Goal: Task Accomplishment & Management: Manage account settings

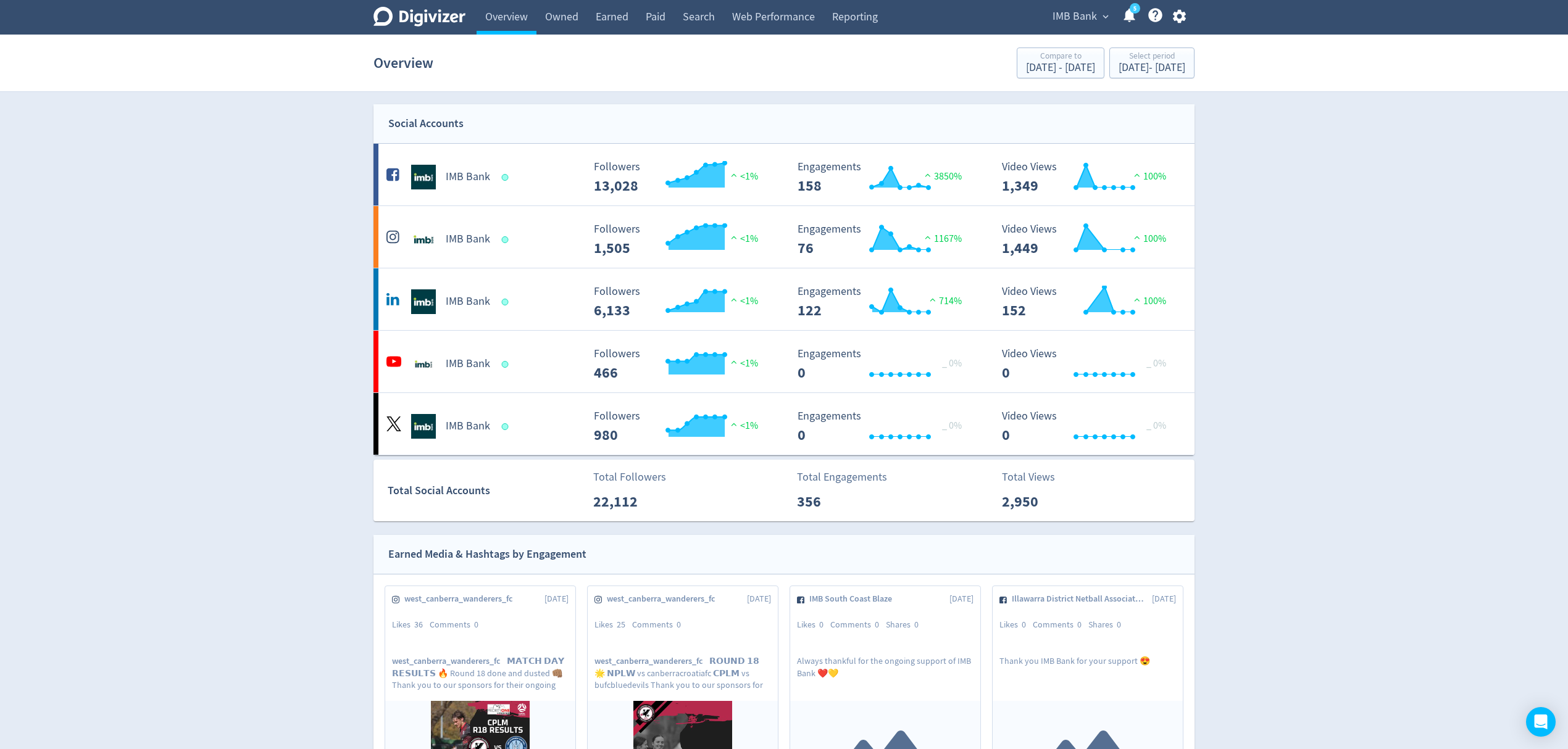
scroll to position [1069, 0]
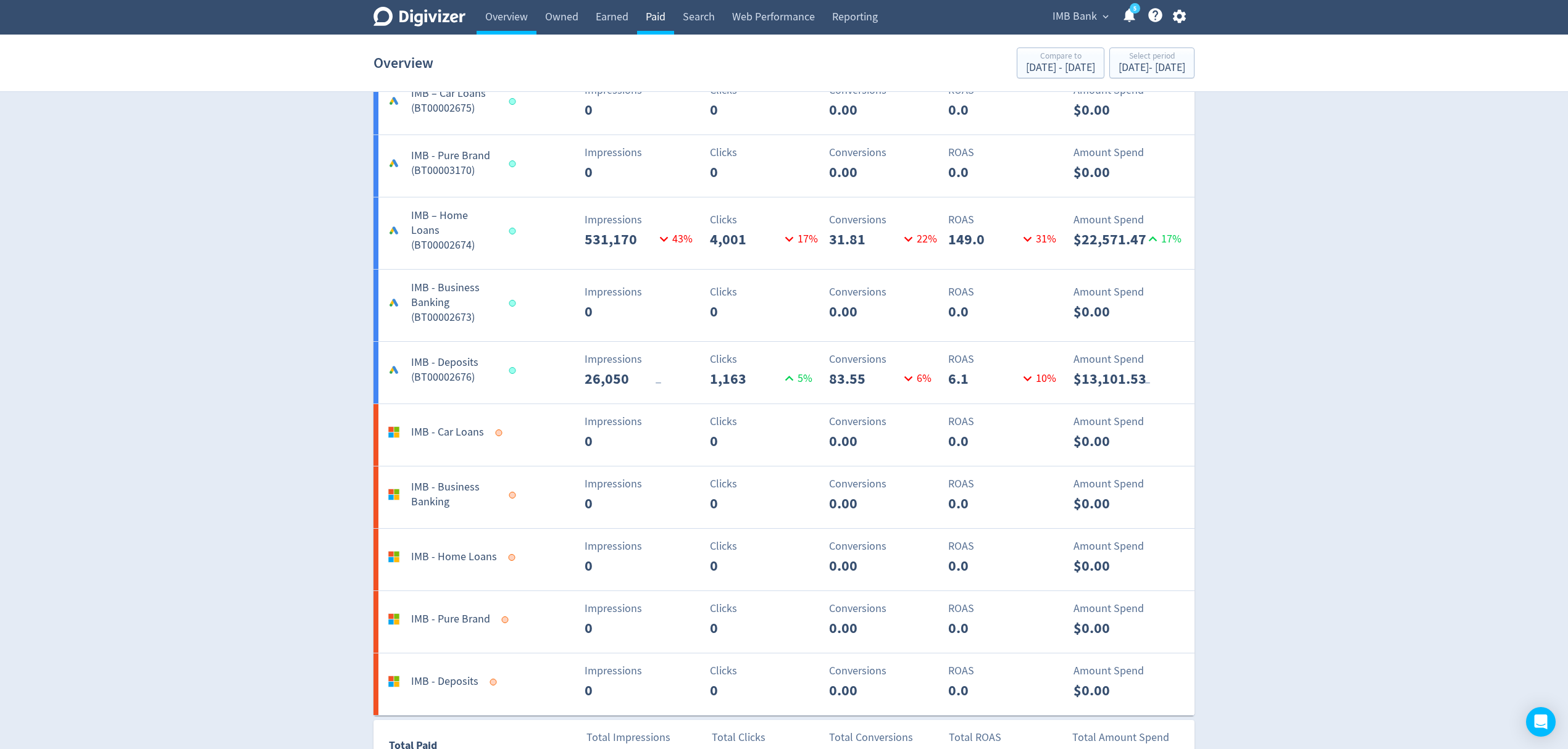
click at [661, 18] on link "Paid" at bounding box center [655, 17] width 37 height 35
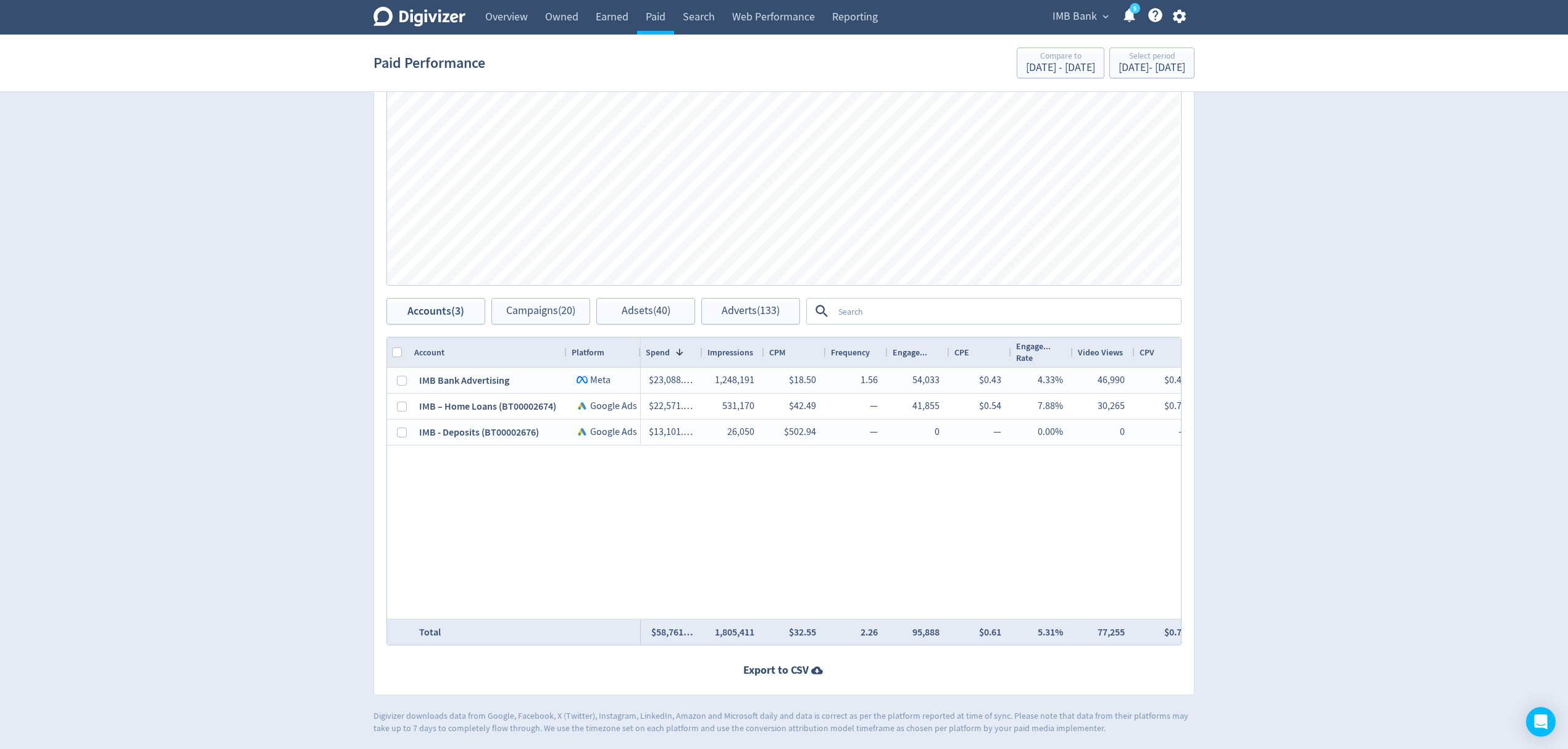
click at [1079, 9] on span "IMB Bank" at bounding box center [1075, 16] width 45 height 20
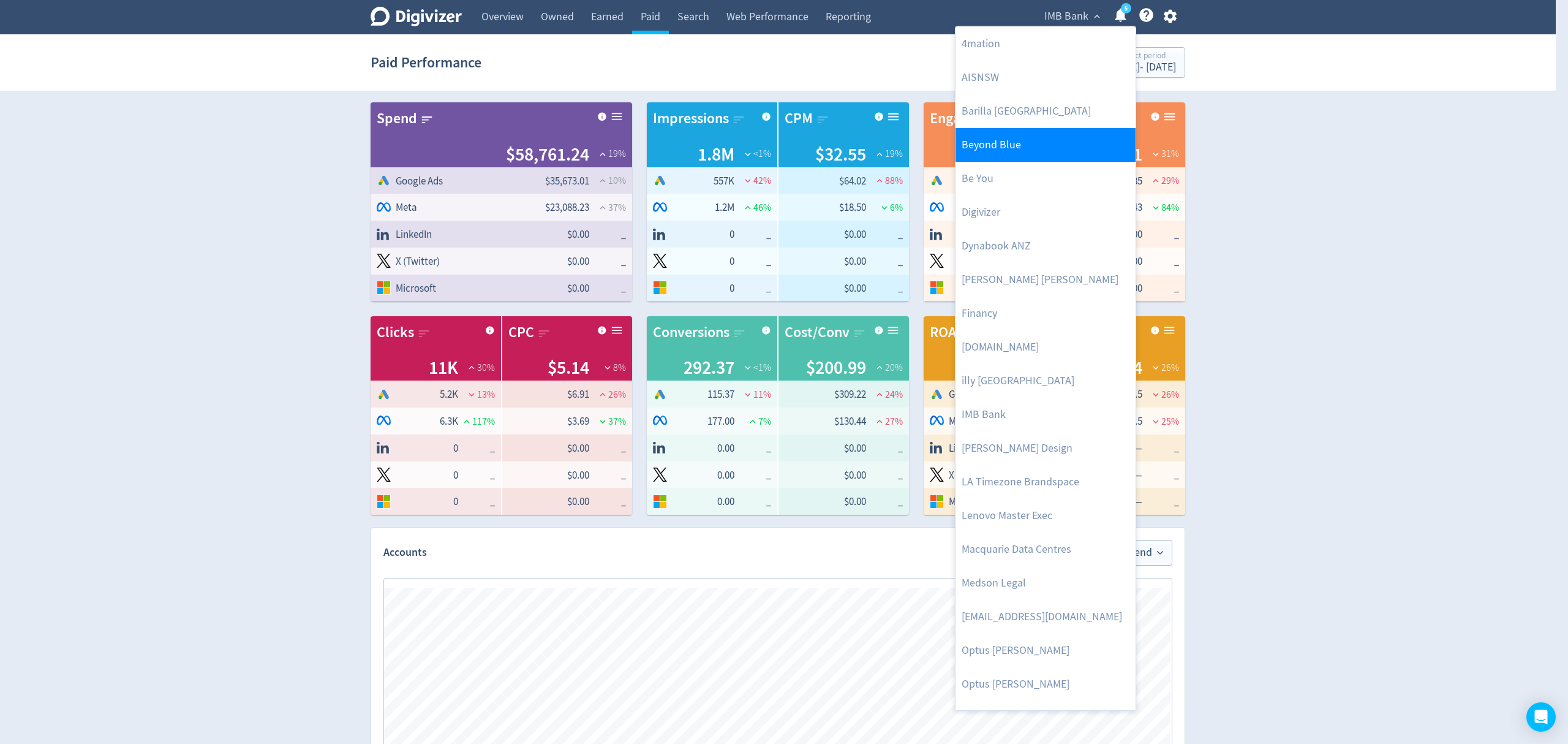
click at [1019, 145] on link "Beyond Blue" at bounding box center [1046, 145] width 180 height 34
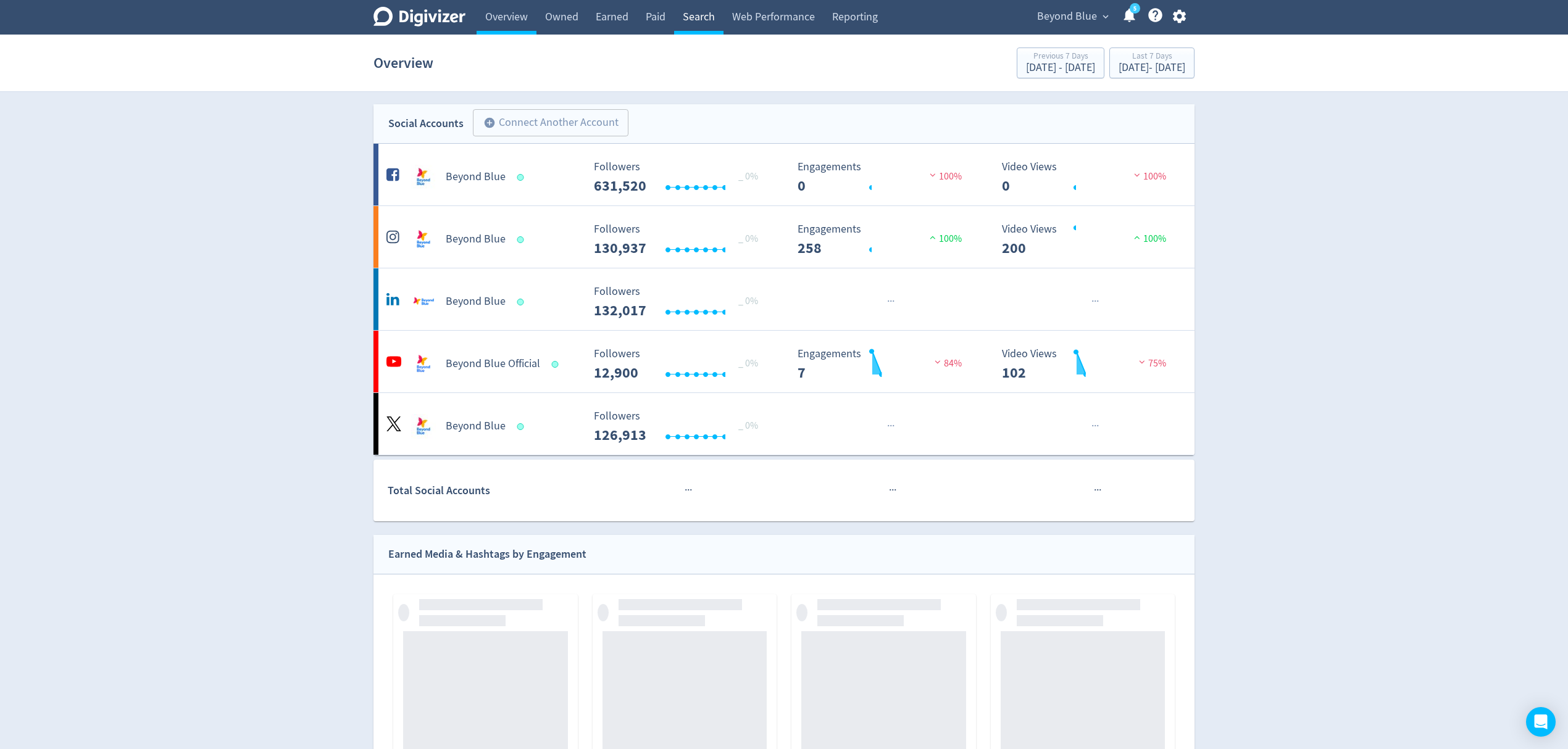
click at [693, 20] on link "Search" at bounding box center [698, 17] width 49 height 35
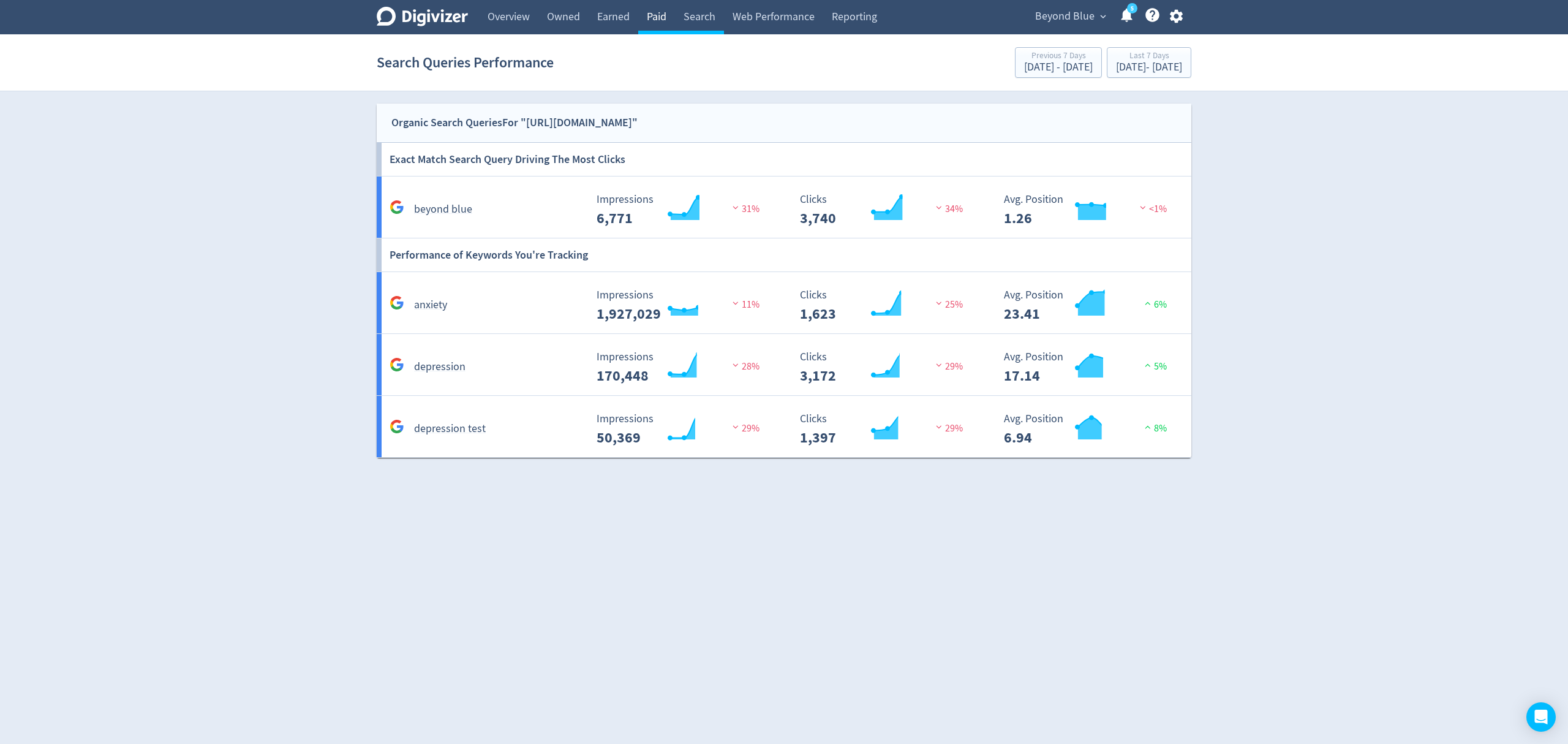
click at [655, 20] on link "Paid" at bounding box center [656, 17] width 37 height 35
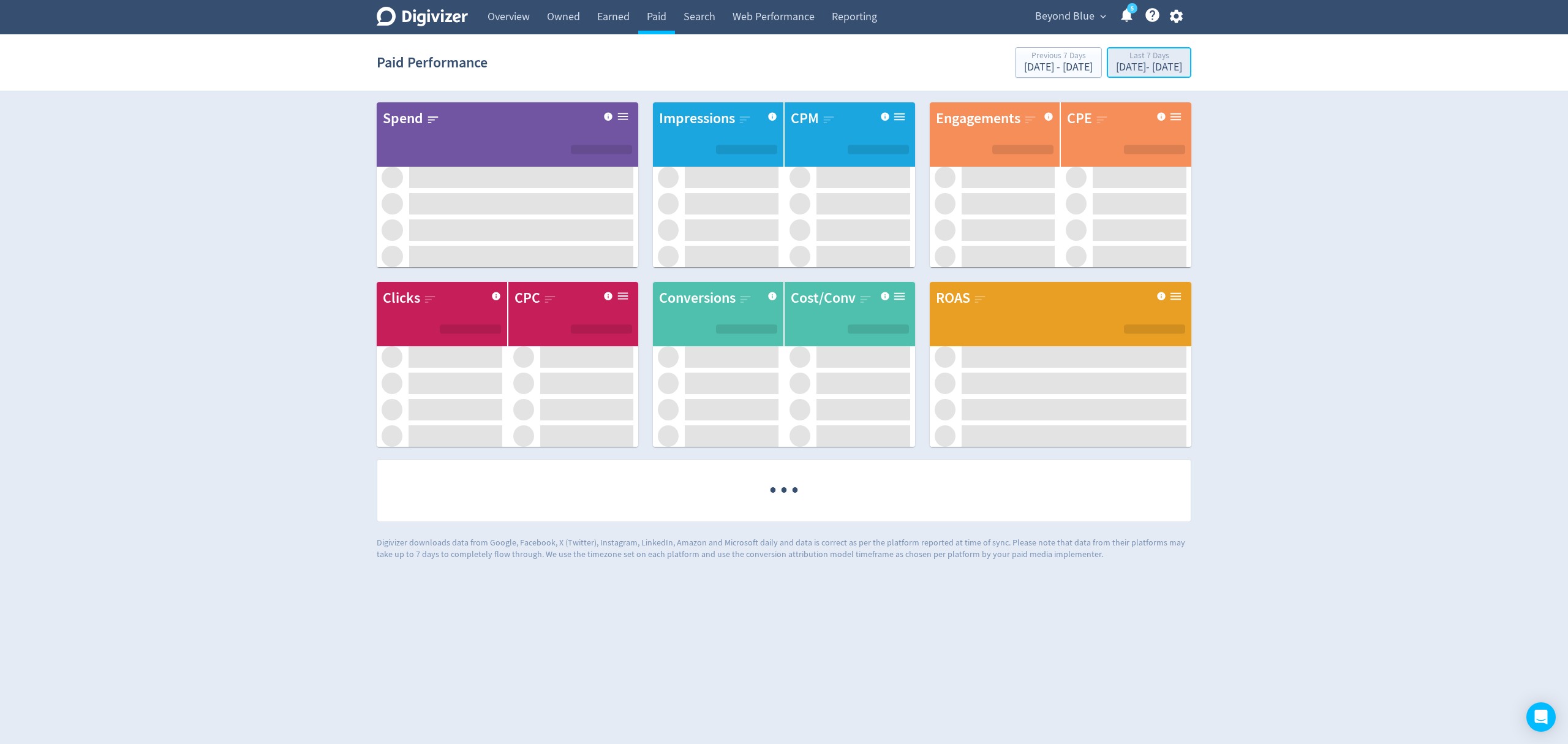
click at [1121, 64] on div "[DATE] - [DATE]" at bounding box center [1149, 67] width 66 height 11
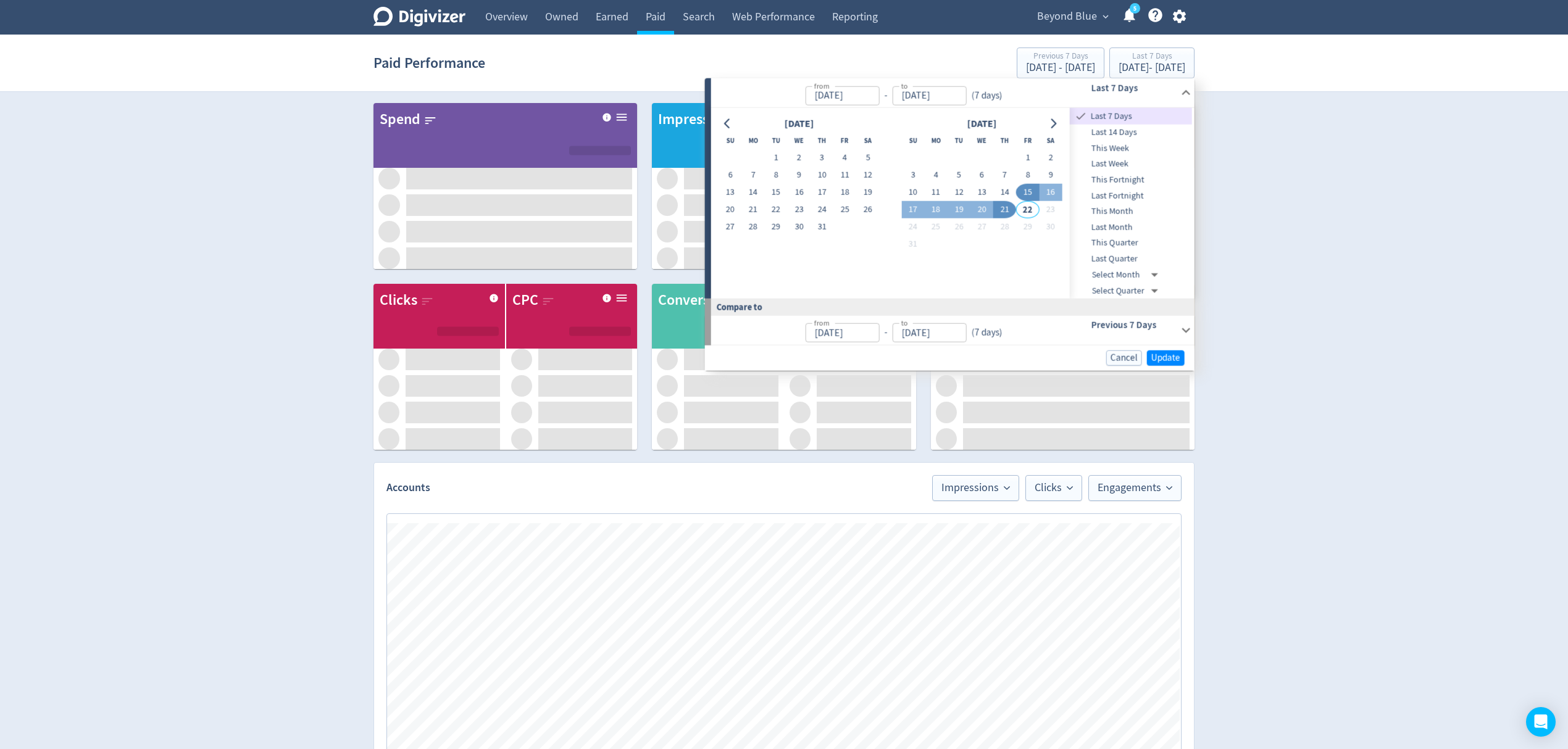
type input "[DATE]"
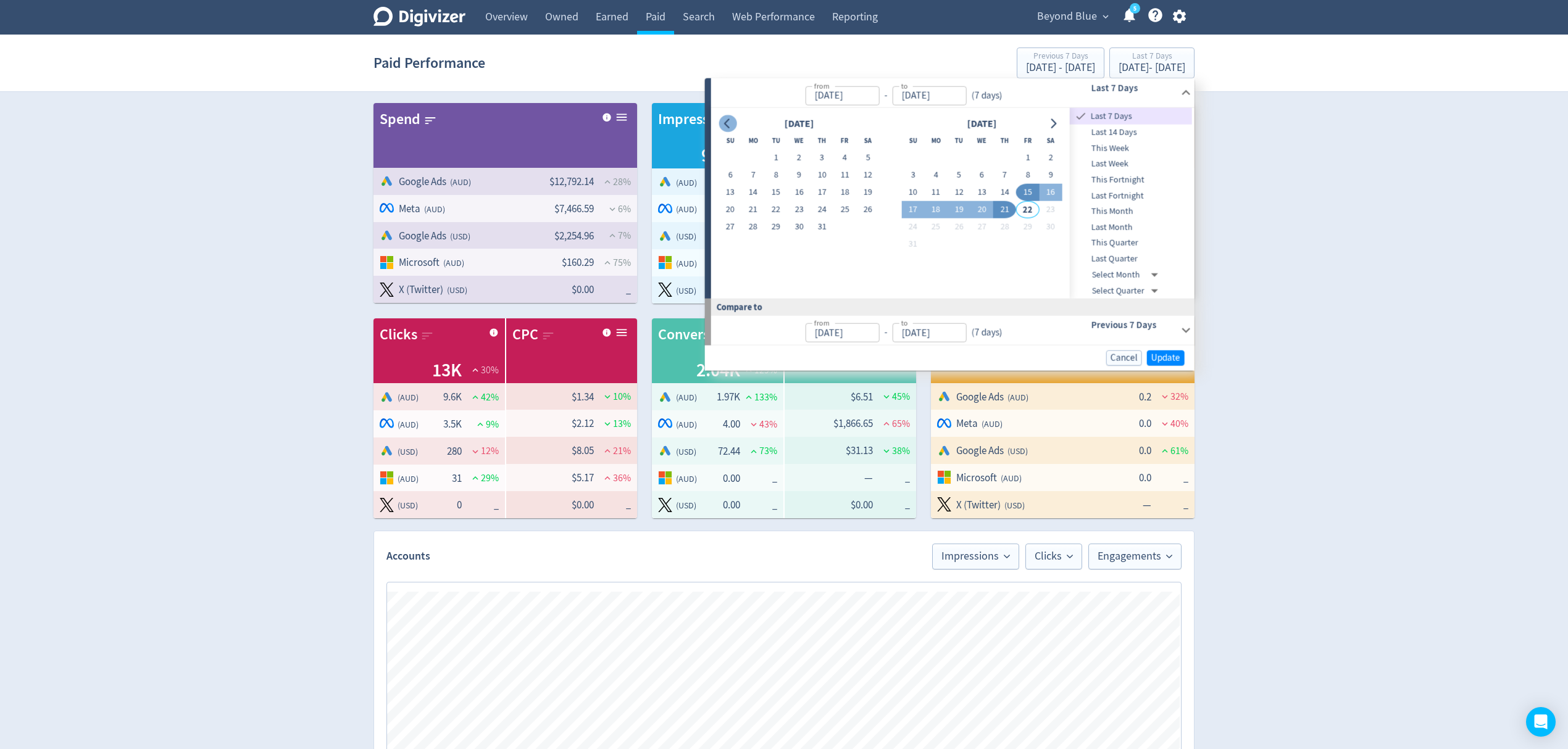
click at [724, 126] on icon "Go to previous month" at bounding box center [728, 123] width 10 height 10
click at [778, 156] on button "1" at bounding box center [776, 158] width 23 height 17
type input "[DATE]"
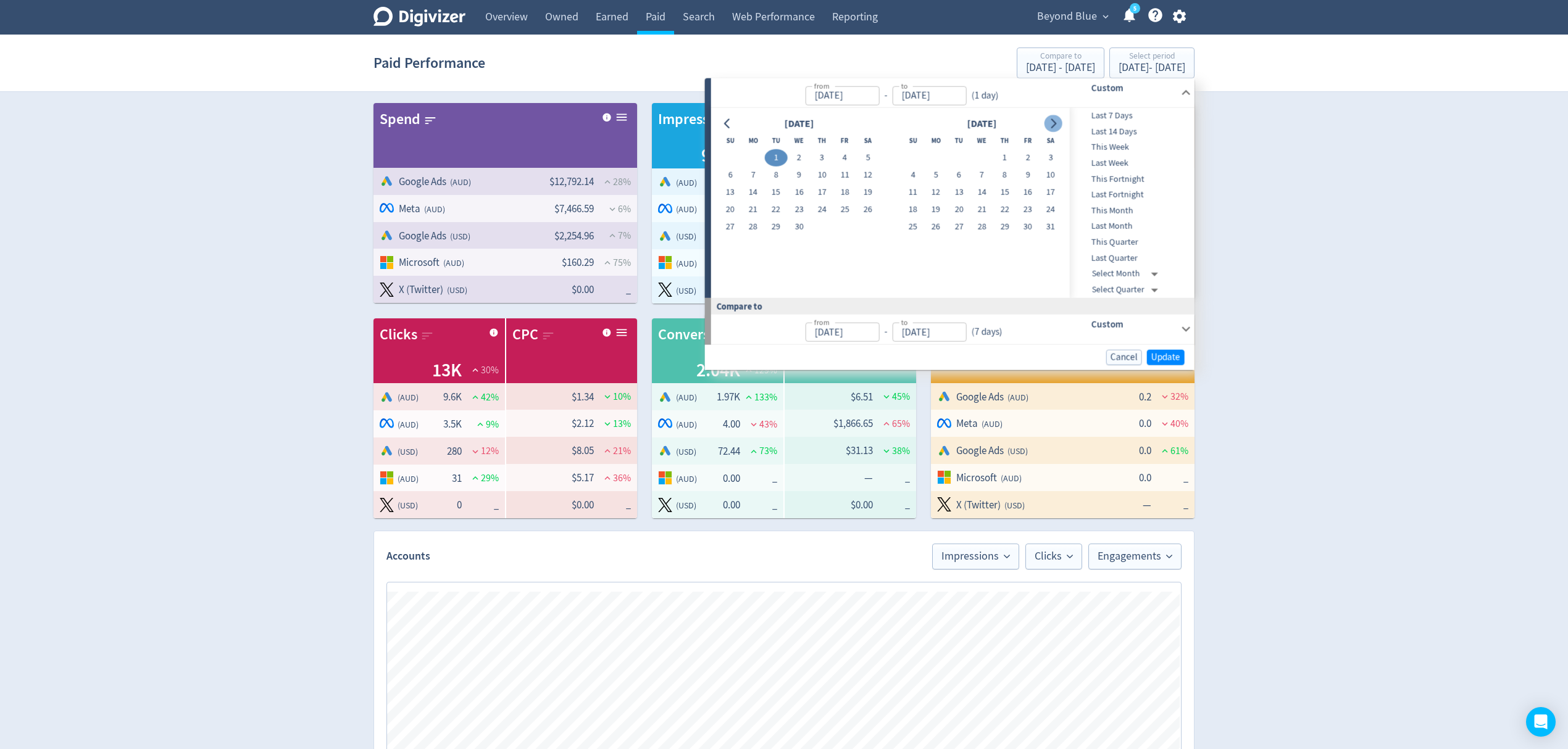
click at [1050, 118] on icon "Go to next month" at bounding box center [1053, 123] width 10 height 10
click at [815, 205] on button "21" at bounding box center [822, 210] width 23 height 17
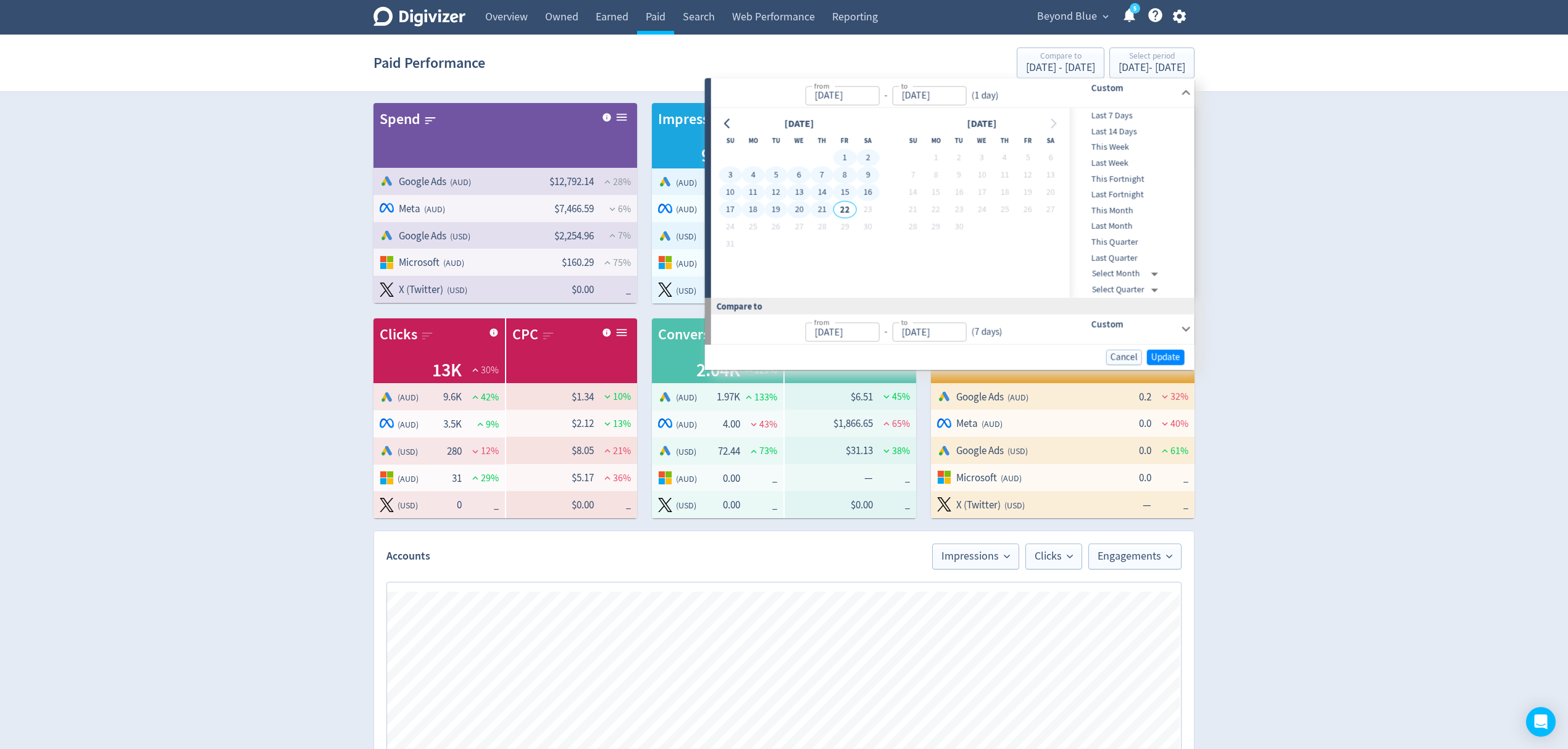
type input "[DATE]"
click at [1173, 357] on span "Update" at bounding box center [1166, 357] width 29 height 9
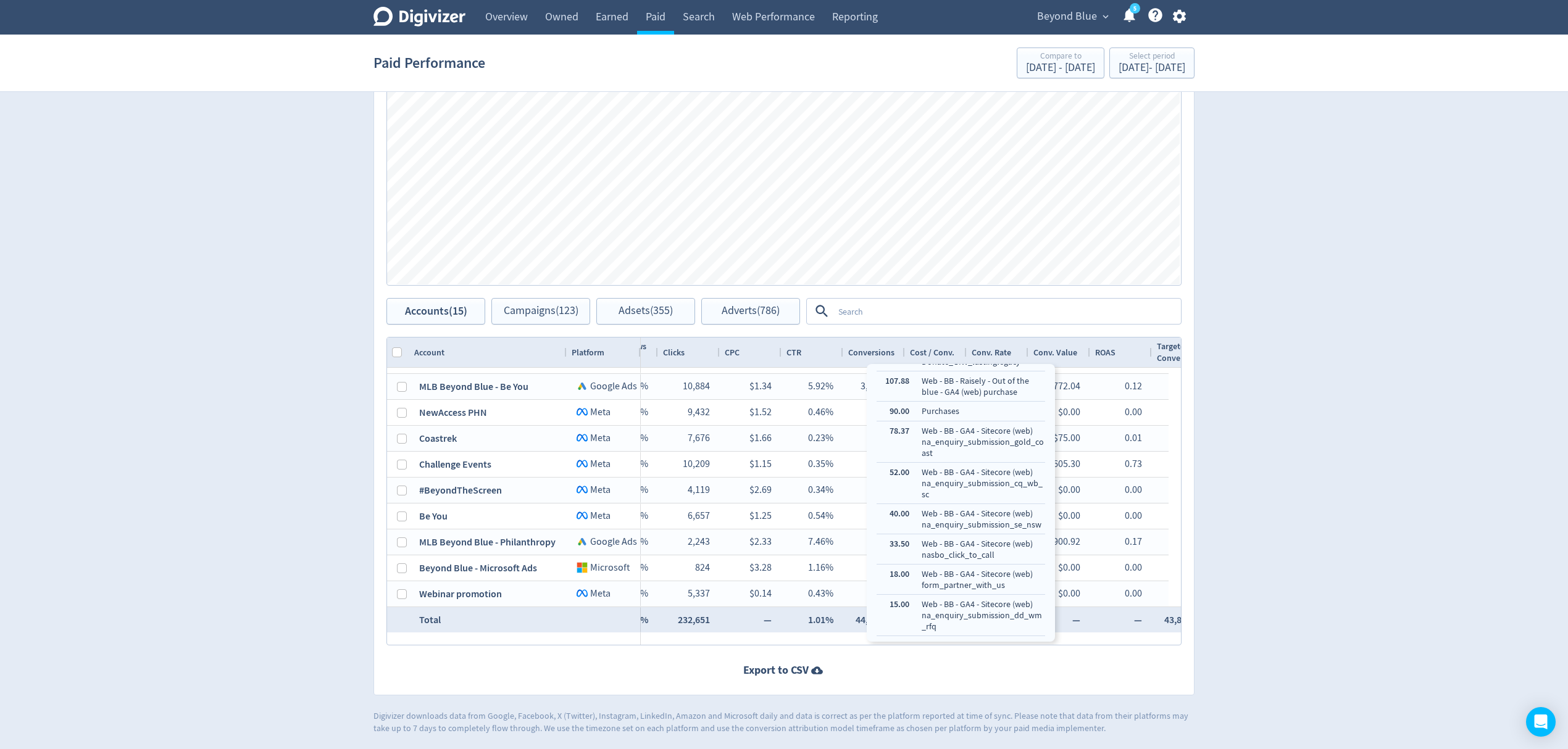
scroll to position [600, 0]
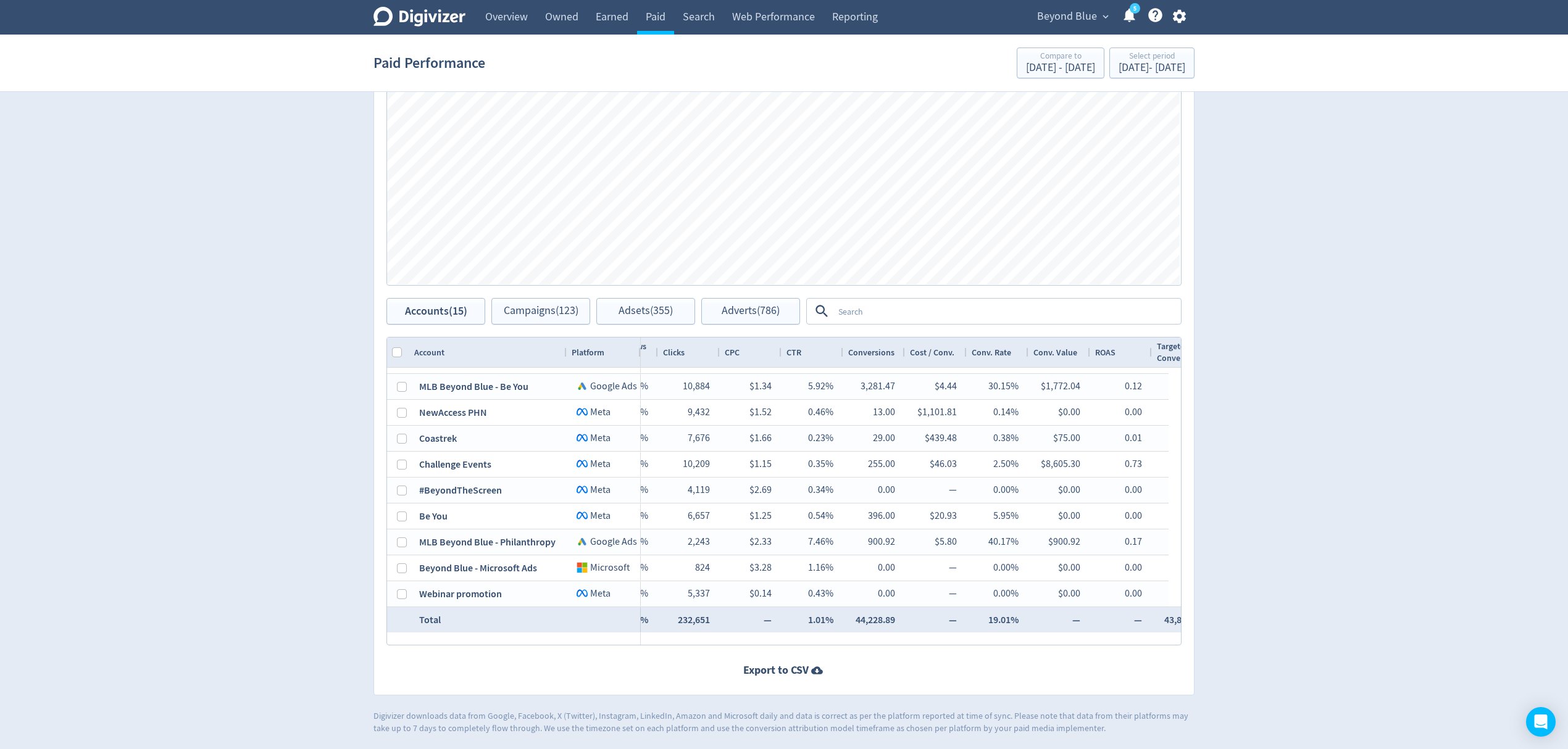
click at [1131, 654] on div "Accounts Impressions Clicks Engagements Engagements Clicks Impressions Press Sp…" at bounding box center [784, 341] width 821 height 708
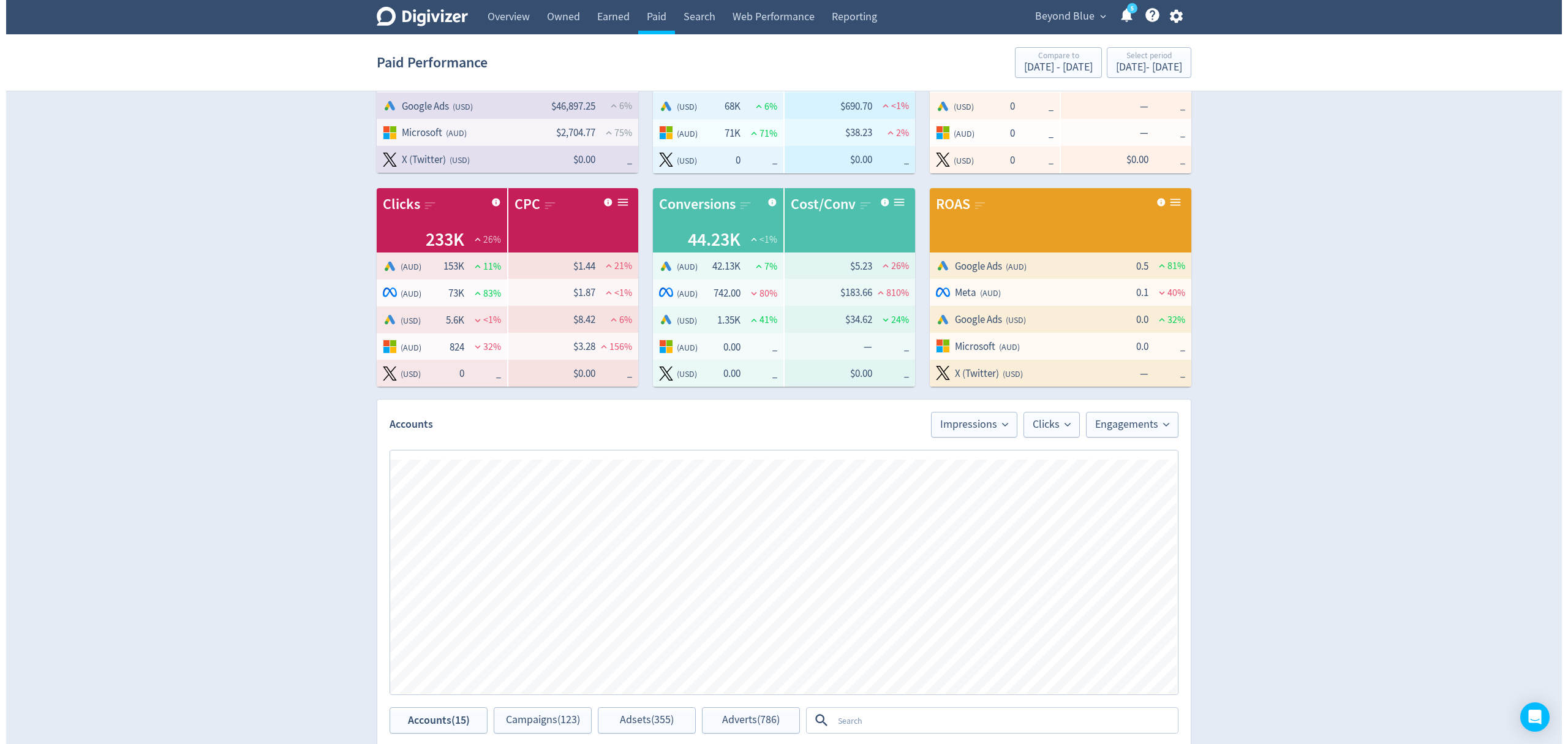
scroll to position [0, 0]
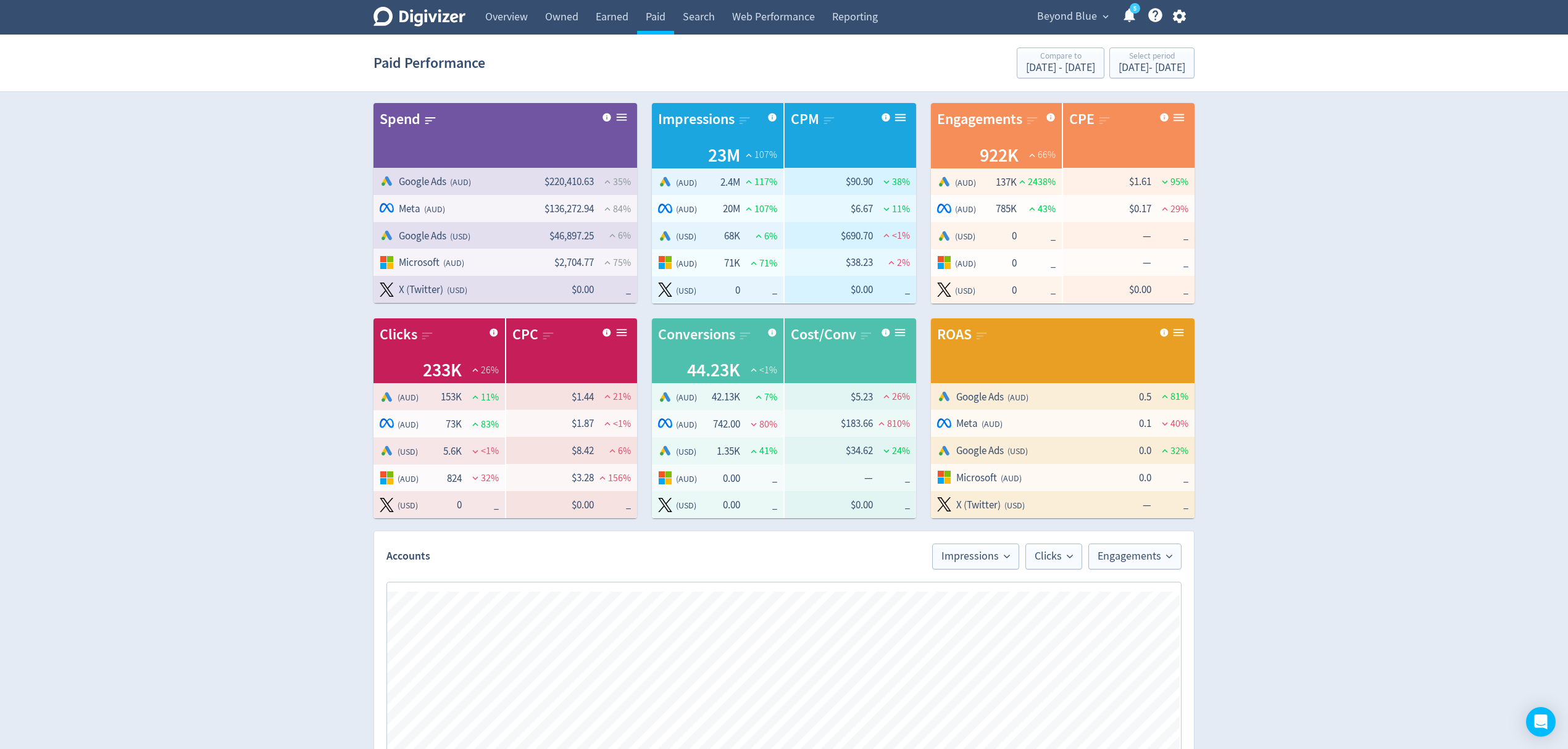
click at [1177, 15] on icon "button" at bounding box center [1179, 16] width 16 height 16
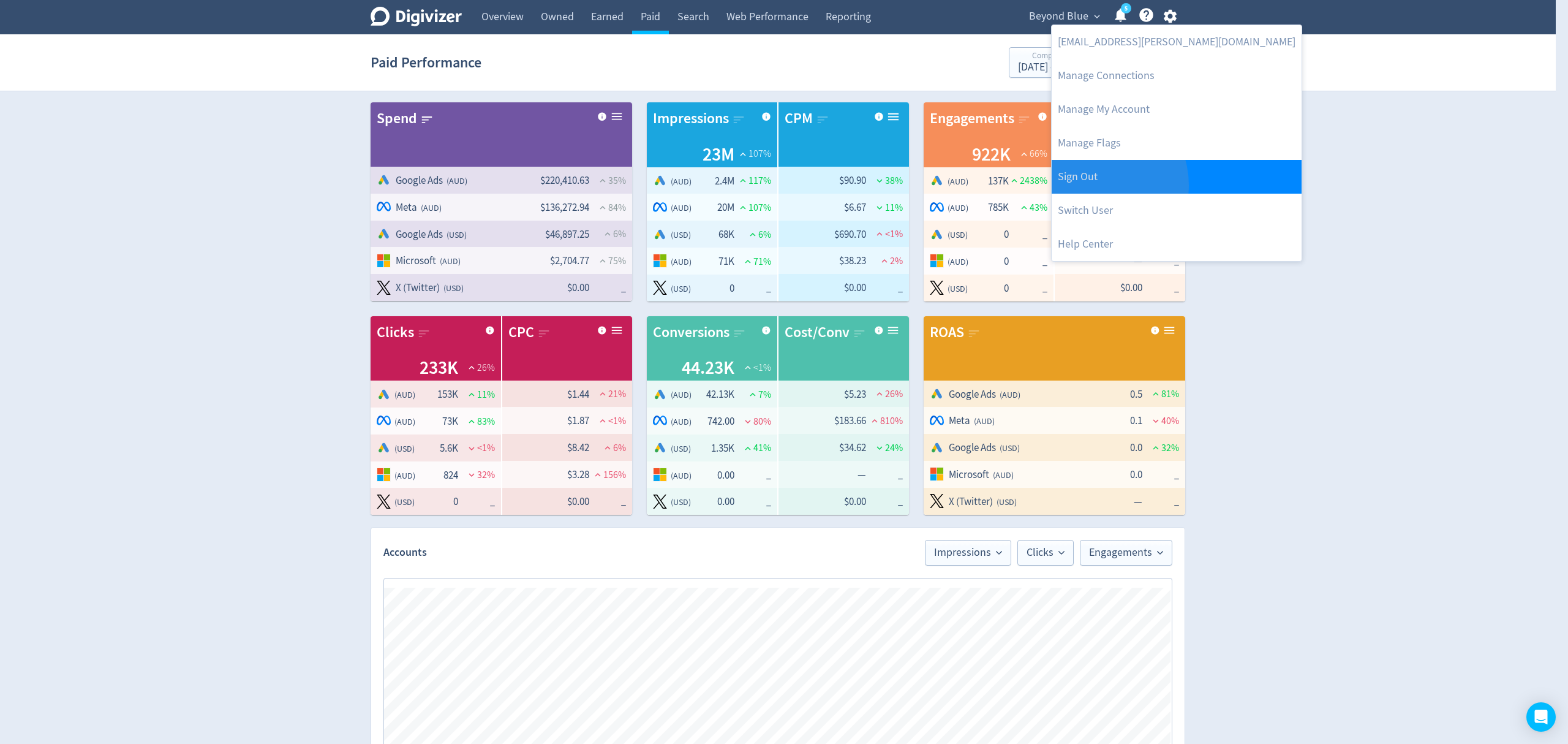
click at [1096, 185] on link "Sign Out" at bounding box center [1176, 177] width 250 height 34
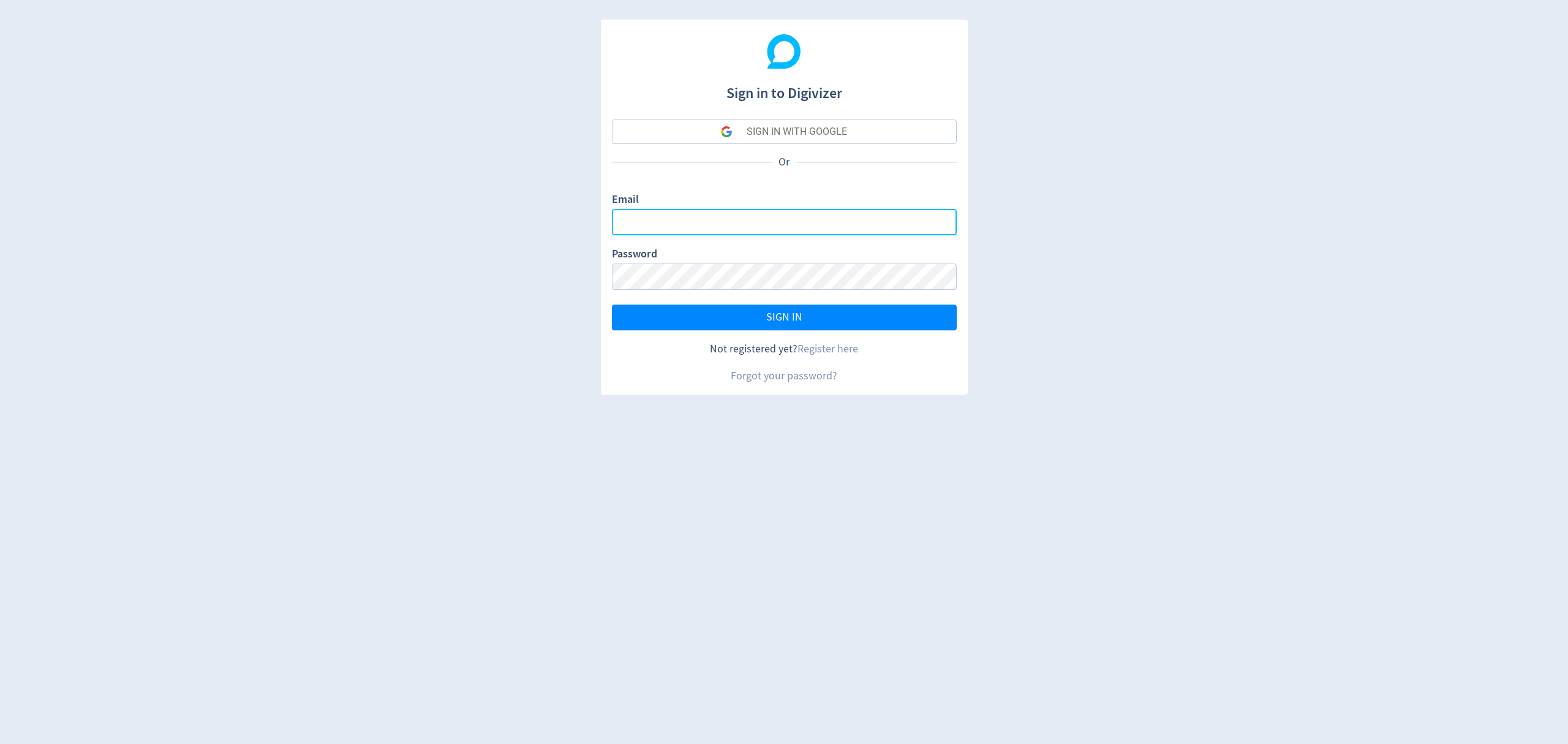
type input "[EMAIL_ADDRESS][PERSON_NAME][DOMAIN_NAME]"
